Goal: Transaction & Acquisition: Download file/media

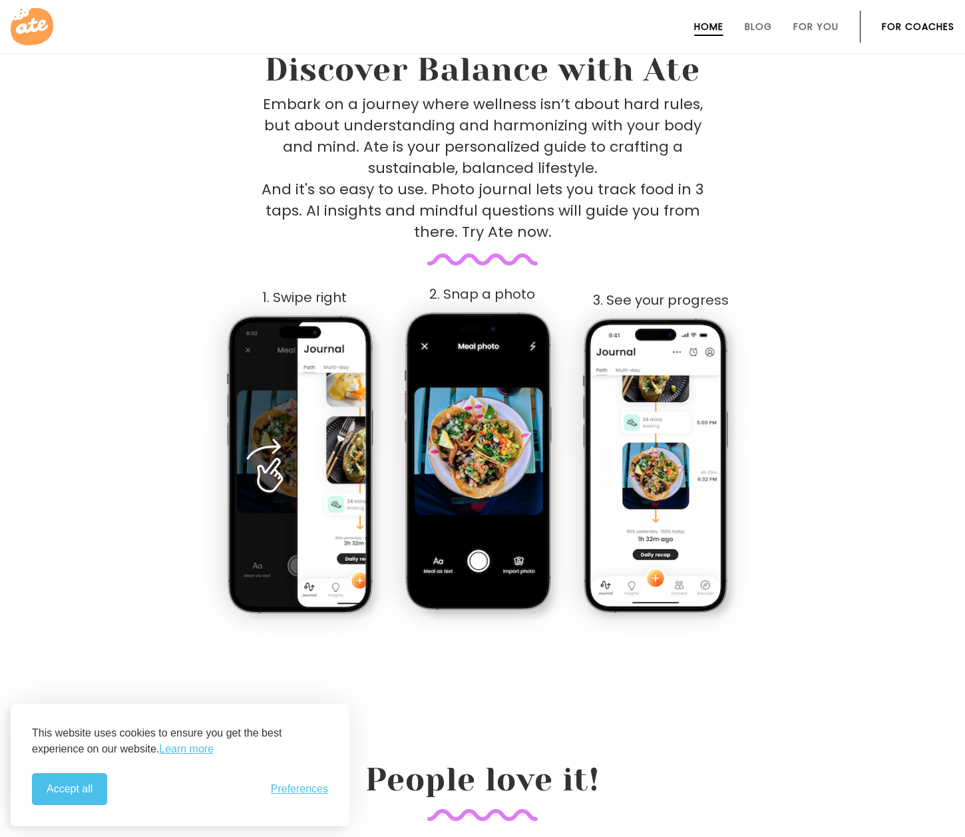
scroll to position [194, 0]
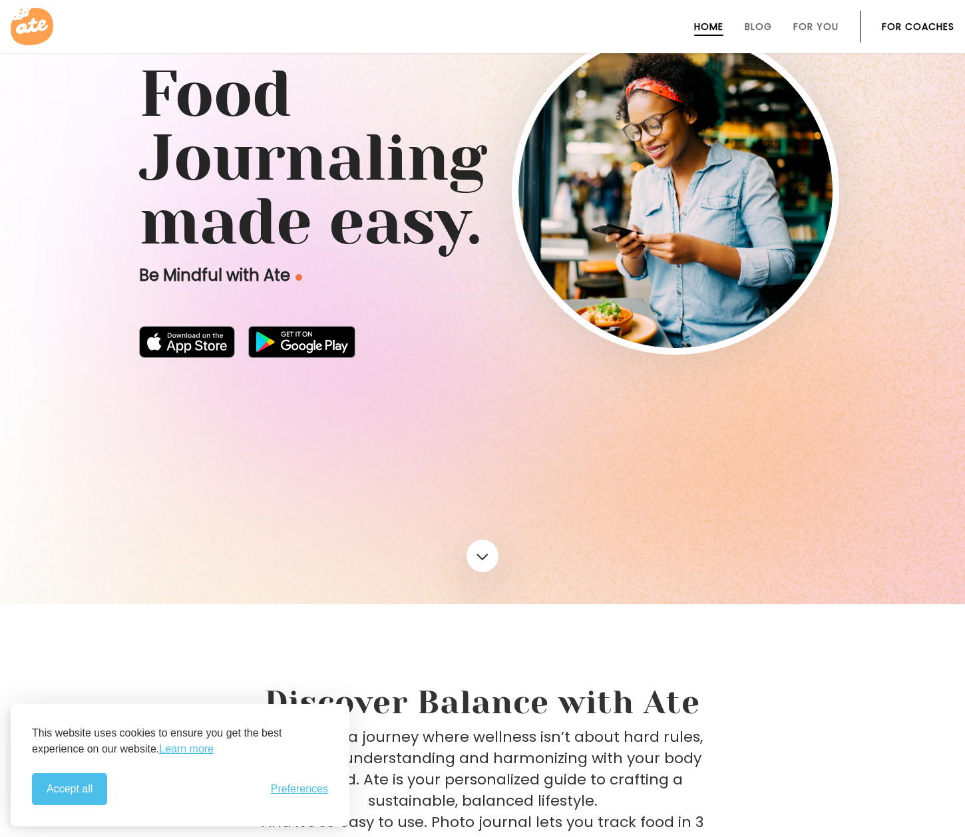
click at [69, 792] on button "Accept all" at bounding box center [69, 789] width 75 height 32
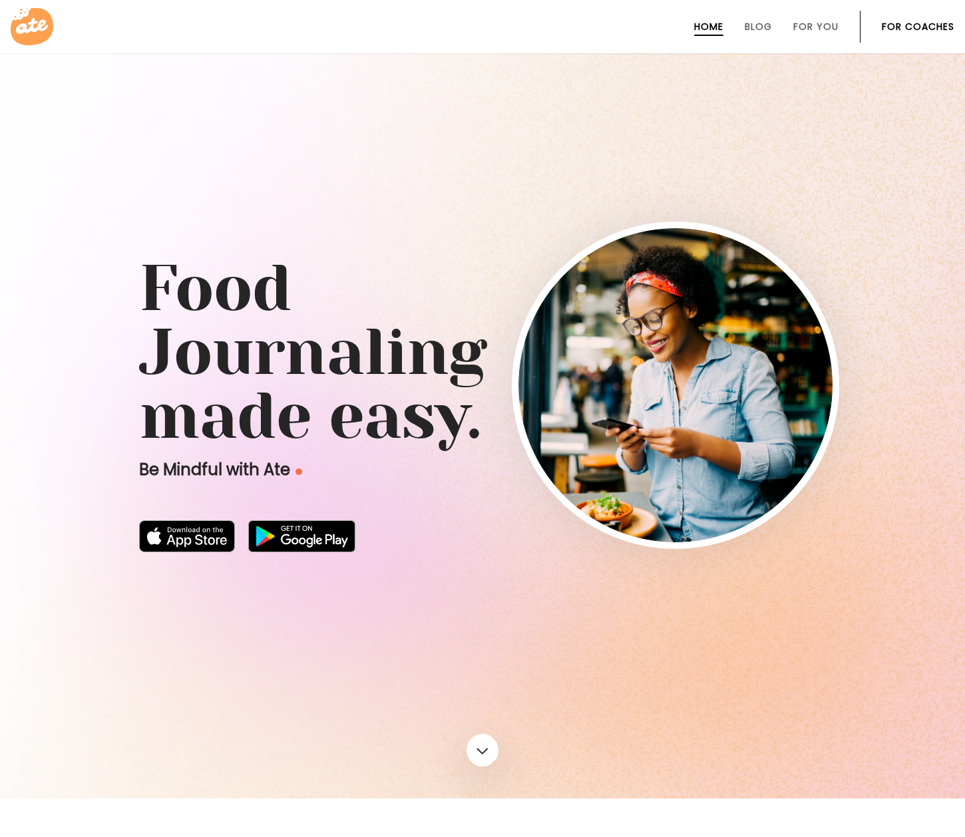
scroll to position [614, 0]
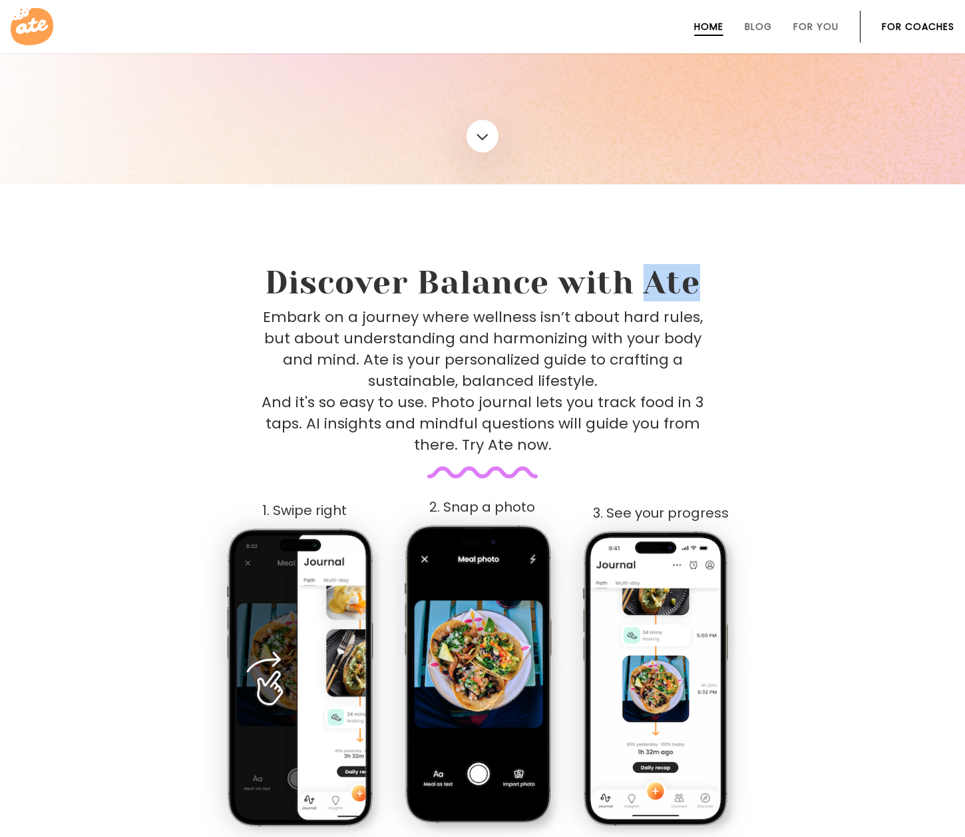
drag, startPoint x: 647, startPoint y: 285, endPoint x: 695, endPoint y: 284, distance: 47.9
click at [695, 284] on h2 "Discover Balance with Ate" at bounding box center [482, 282] width 649 height 37
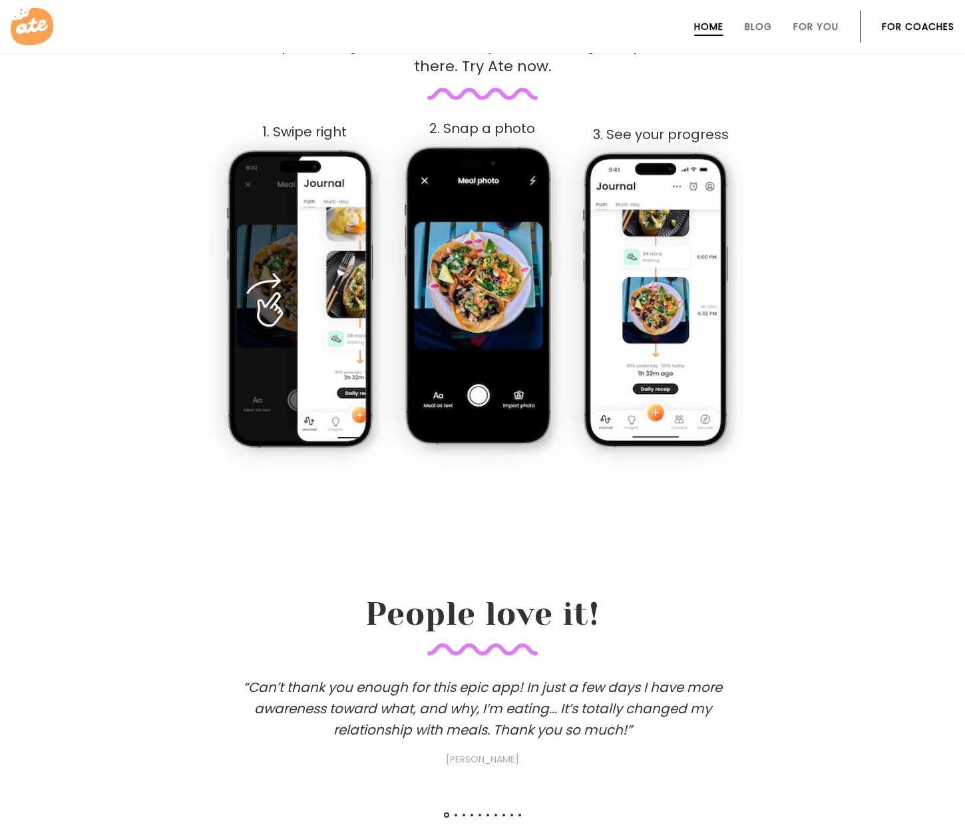
scroll to position [1224, 0]
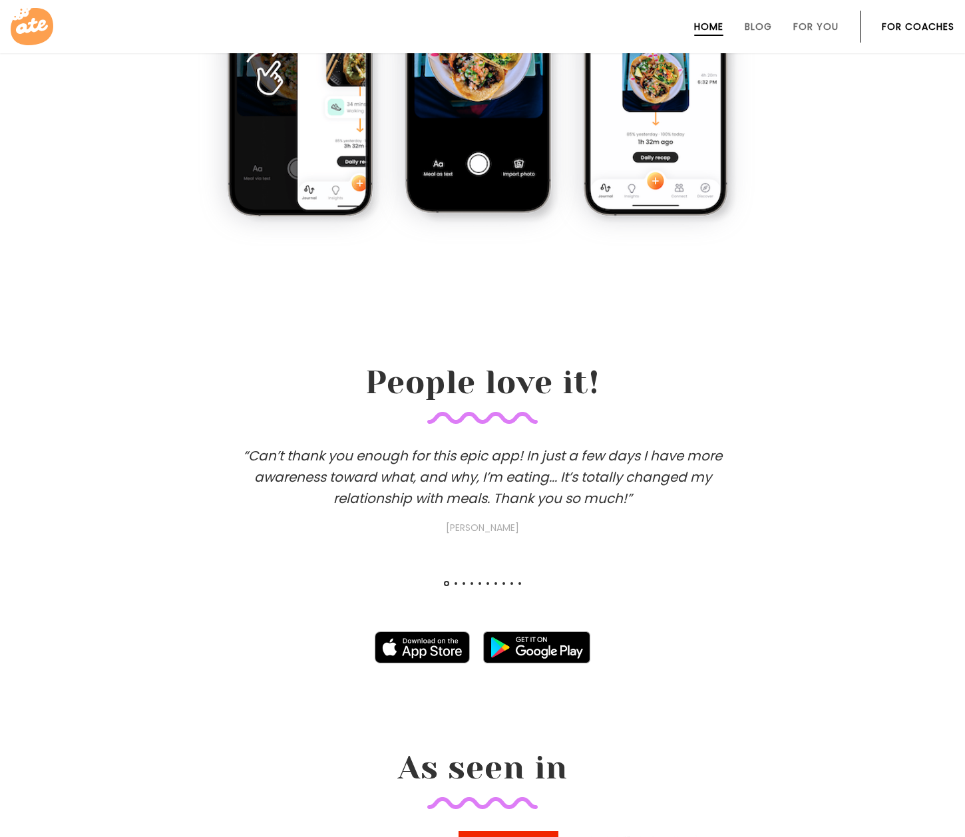
copy h2 "Ate"
click at [420, 645] on img at bounding box center [423, 647] width 96 height 32
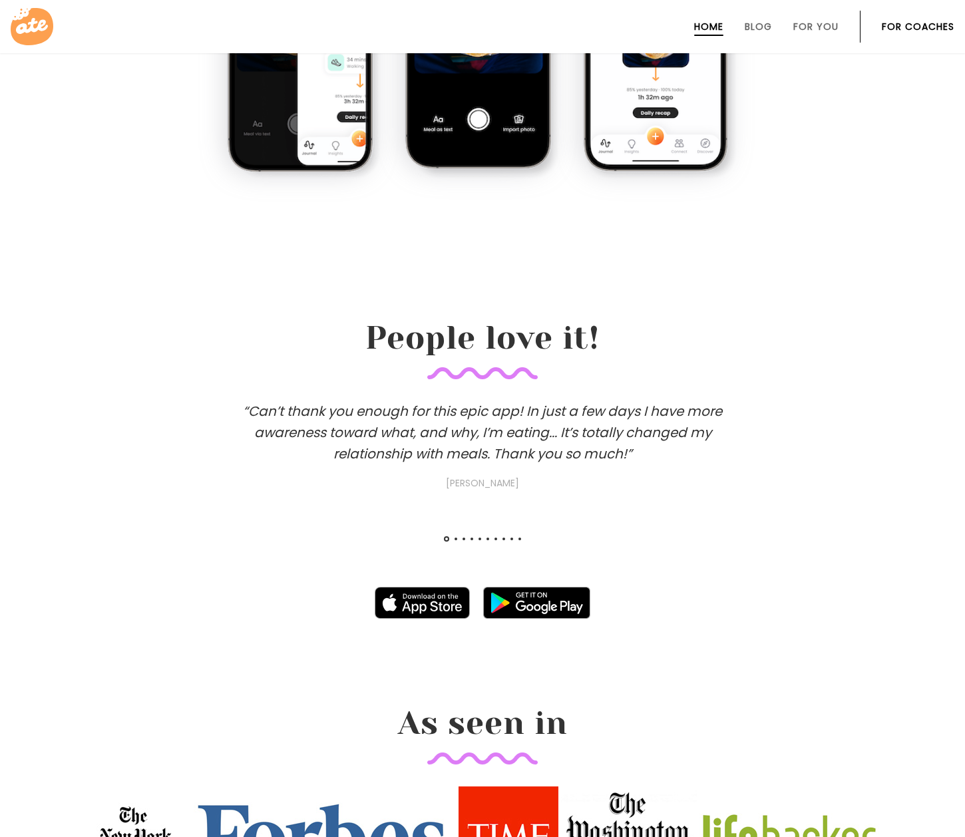
scroll to position [797, 0]
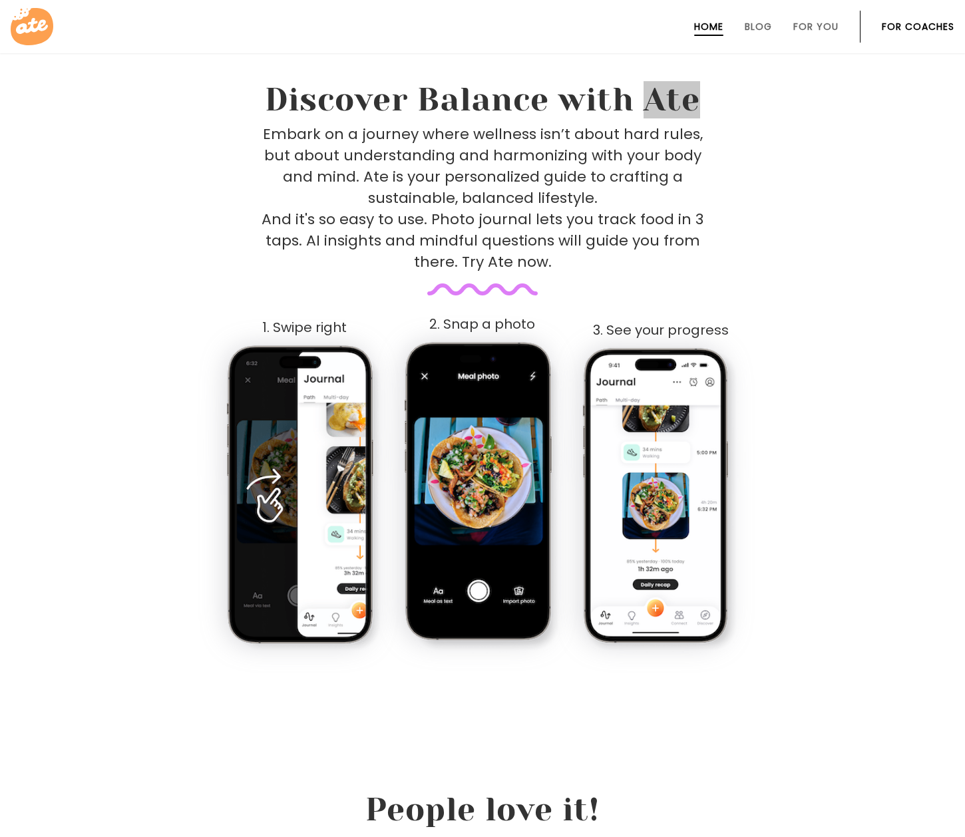
drag, startPoint x: 39, startPoint y: 37, endPoint x: 872, endPoint y: 0, distance: 833.8
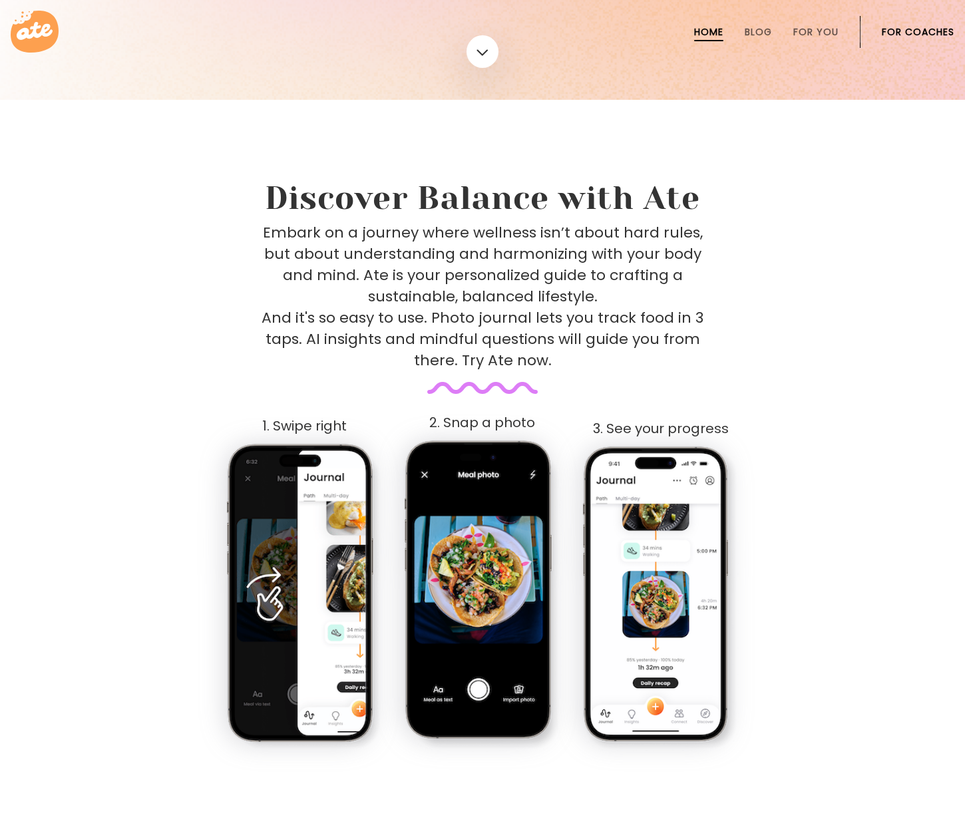
scroll to position [0, 0]
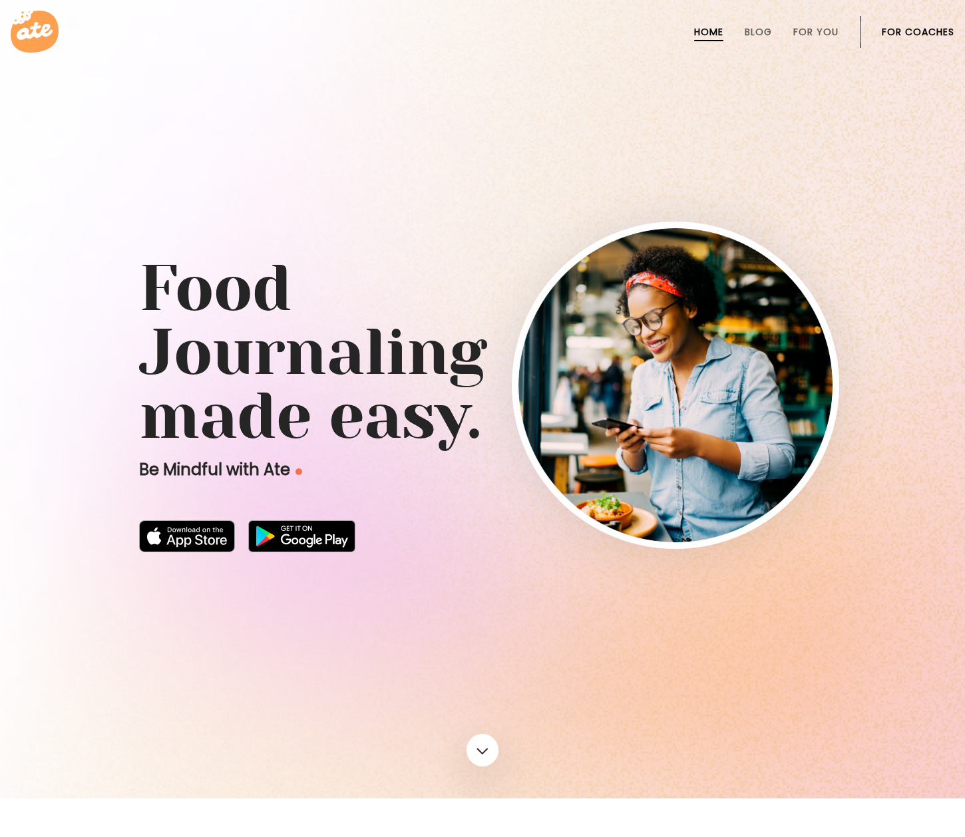
drag, startPoint x: 654, startPoint y: 212, endPoint x: 37, endPoint y: 305, distance: 624.5
drag, startPoint x: 417, startPoint y: 496, endPoint x: 458, endPoint y: 509, distance: 42.5
click at [458, 509] on div "Food Journaling made easy. Be Mindful with Ate" at bounding box center [482, 387] width 719 height 342
click at [496, 528] on div "Food Journaling made easy. Be Mindful with Ate" at bounding box center [482, 387] width 719 height 342
